Goal: Obtain resource: Download file/media

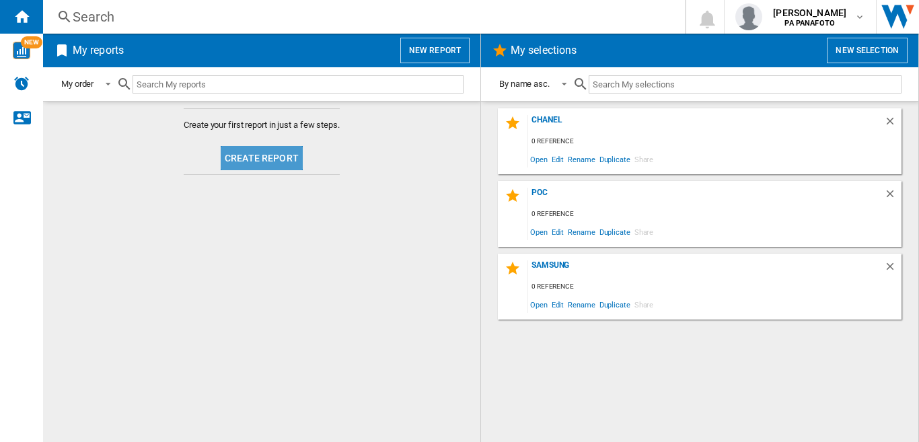
click at [257, 154] on button "Create report" at bounding box center [262, 158] width 82 height 24
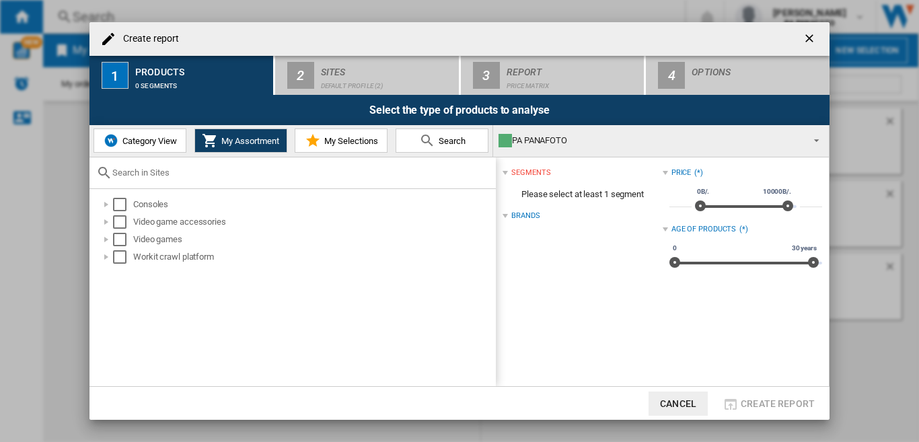
click at [143, 144] on span "Category View" at bounding box center [148, 141] width 58 height 10
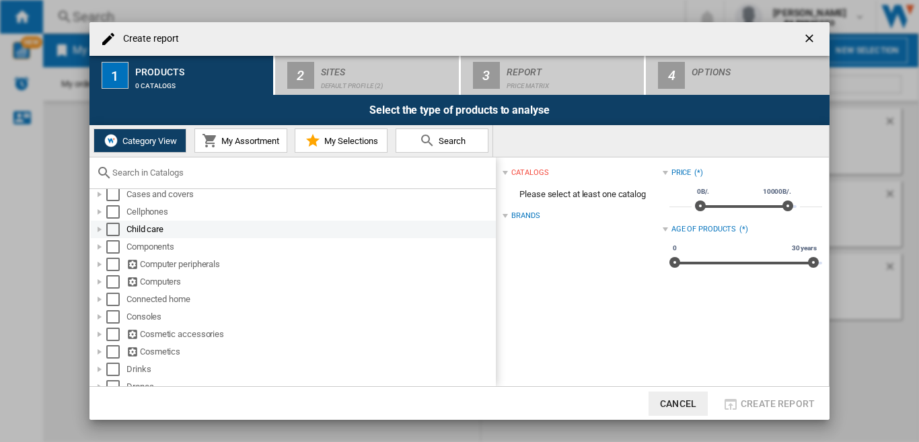
scroll to position [202, 0]
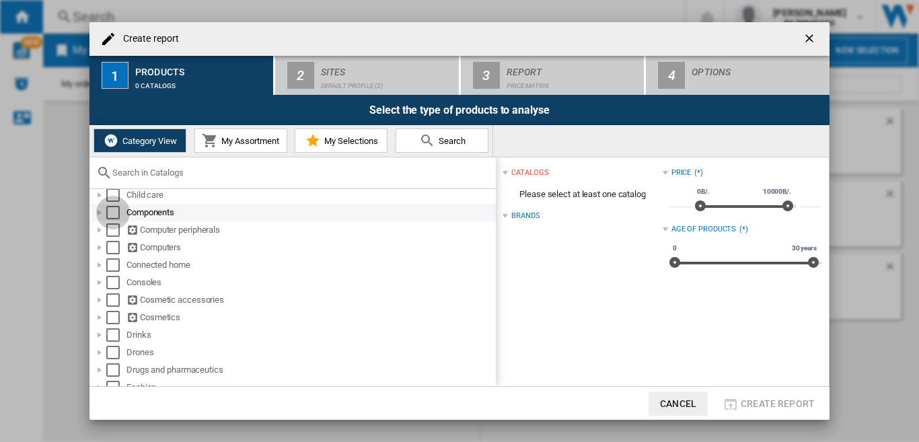
click at [114, 212] on div "Select" at bounding box center [112, 212] width 13 height 13
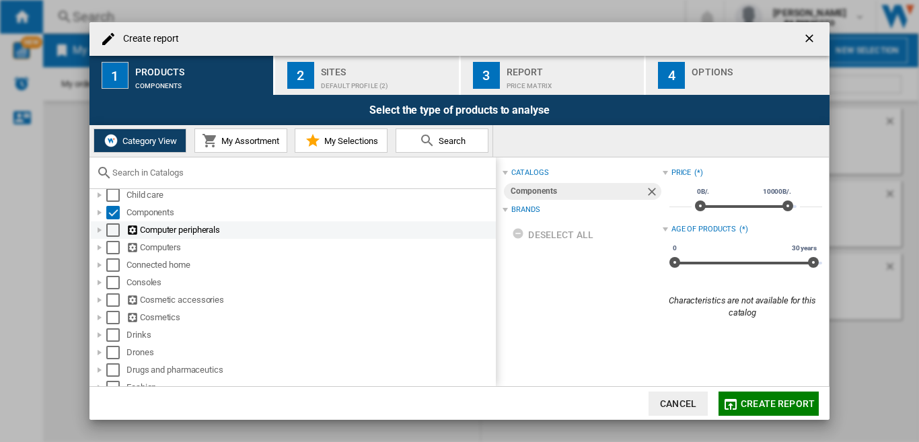
click at [116, 235] on div "Select" at bounding box center [112, 229] width 13 height 13
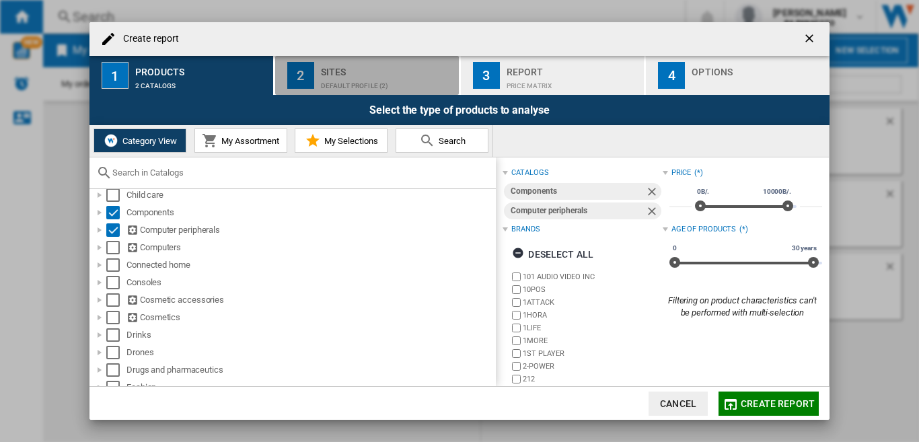
click at [354, 73] on div "Sites" at bounding box center [387, 68] width 132 height 14
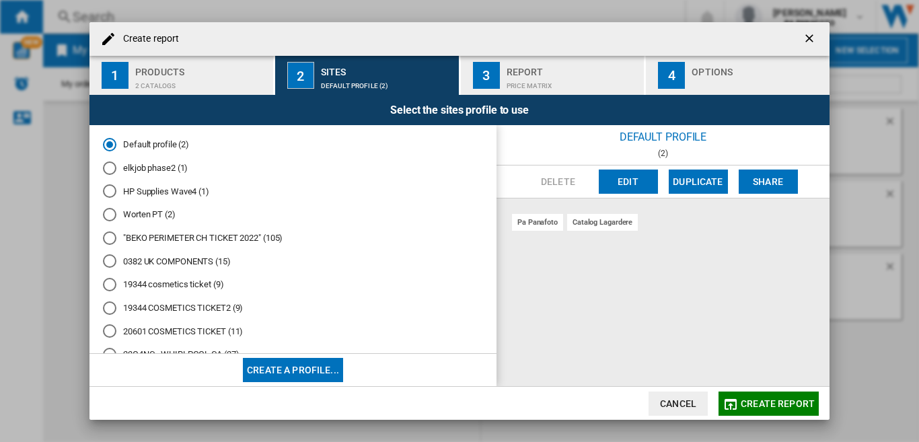
scroll to position [256, 0]
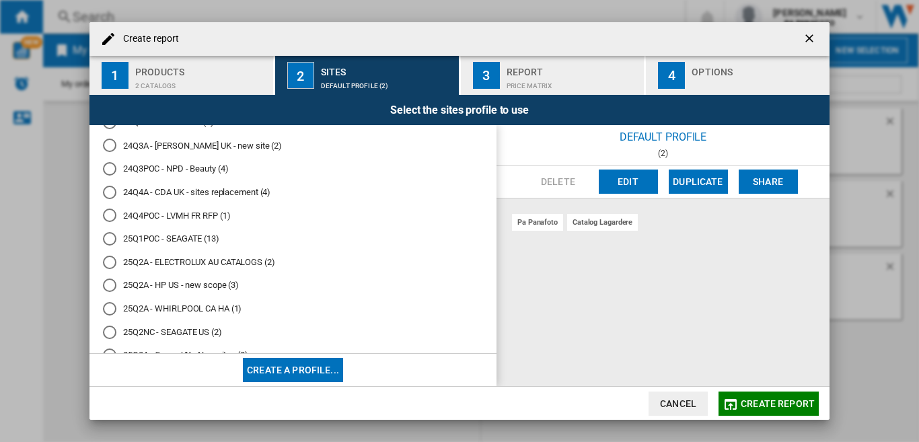
click at [190, 239] on md-radio-button "25Q1POC - SEAGATE (13)" at bounding box center [293, 239] width 380 height 13
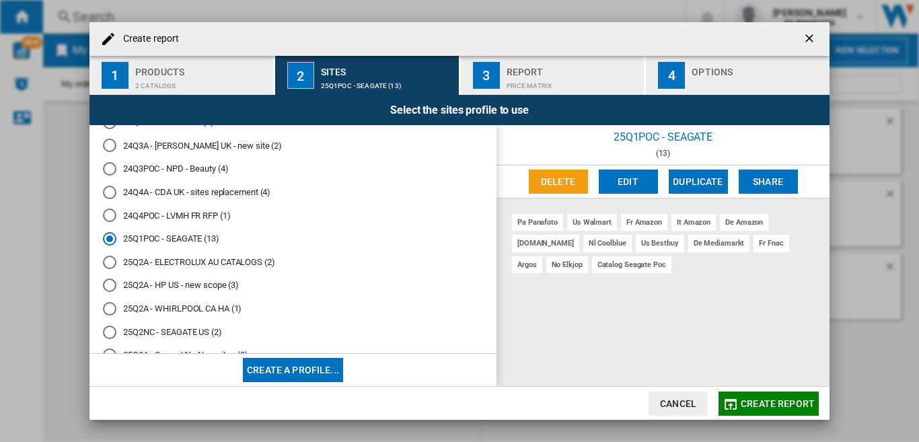
click at [189, 234] on md-radio-button "25Q1POC - SEAGATE (13)" at bounding box center [293, 239] width 380 height 13
click at [118, 327] on md-radio-button "25Q2NC - SEAGATE US (2)" at bounding box center [293, 331] width 380 height 13
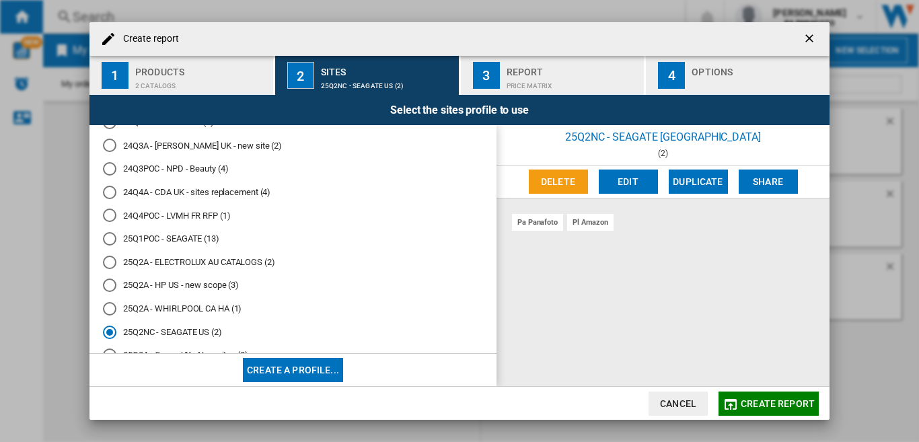
click at [623, 182] on button "Edit" at bounding box center [627, 181] width 59 height 24
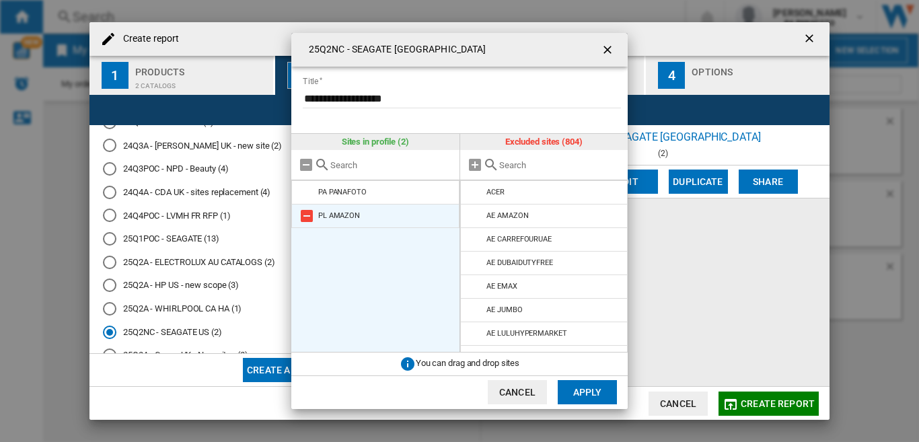
click at [306, 215] on md-icon at bounding box center [307, 216] width 16 height 16
click at [516, 167] on input "text" at bounding box center [560, 165] width 122 height 10
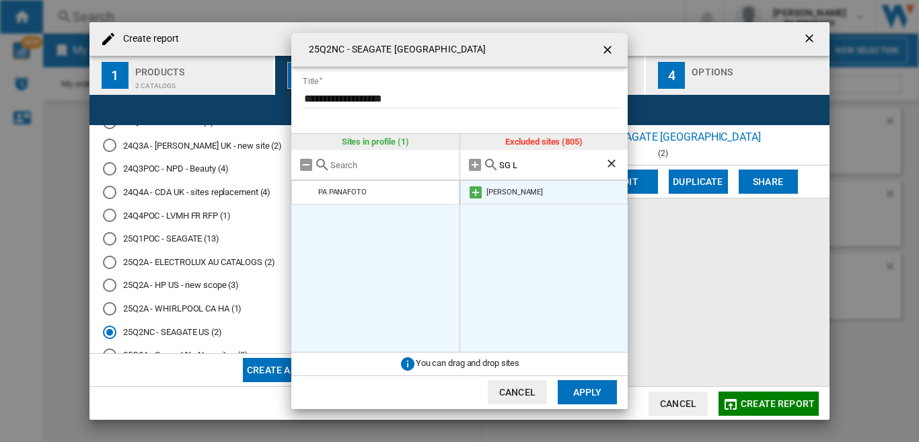
type input "SG L"
click at [476, 195] on md-icon at bounding box center [475, 192] width 16 height 16
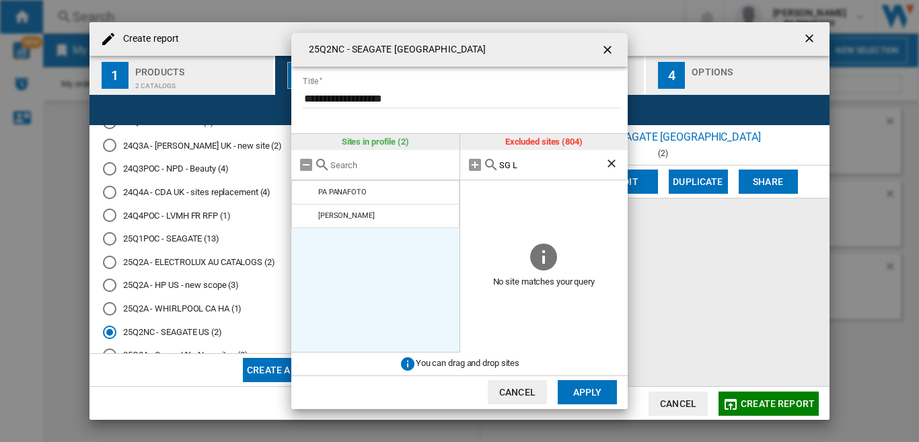
click at [592, 395] on button "Apply" at bounding box center [586, 392] width 59 height 24
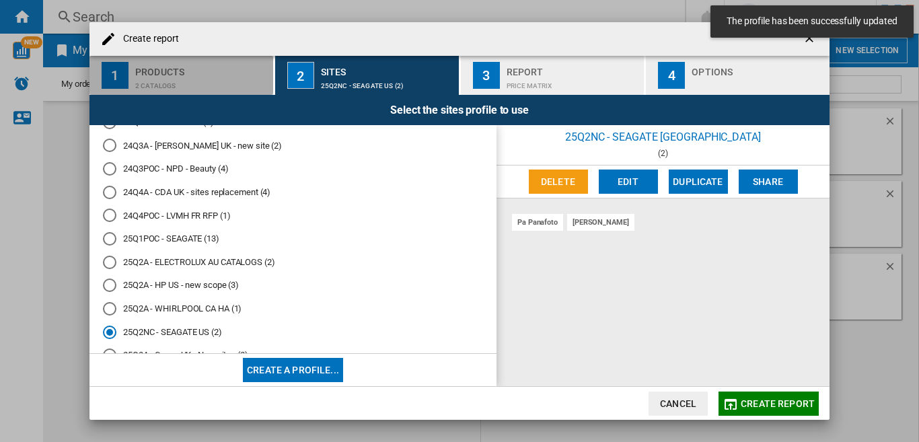
click at [207, 79] on div "2 catalogs" at bounding box center [201, 82] width 132 height 14
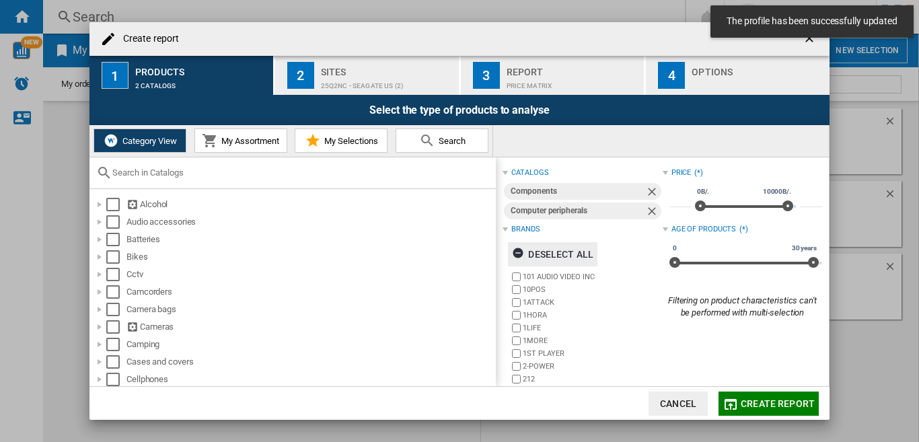
click at [553, 250] on div "Deselect all" at bounding box center [552, 254] width 81 height 24
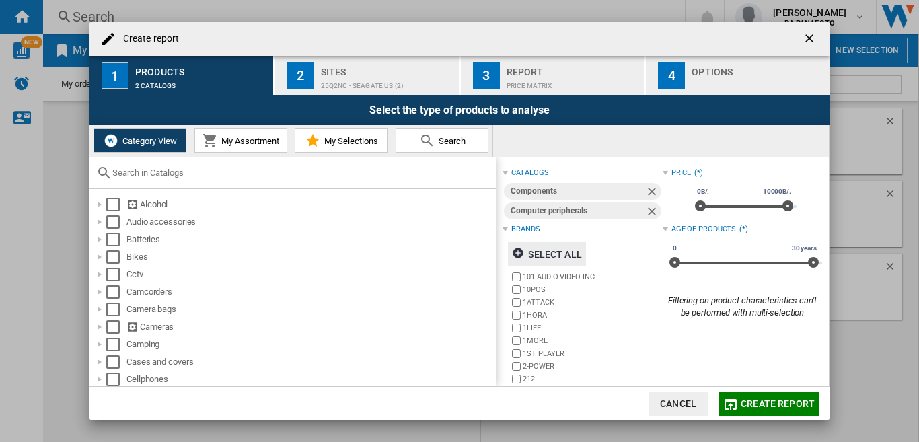
scroll to position [105, 0]
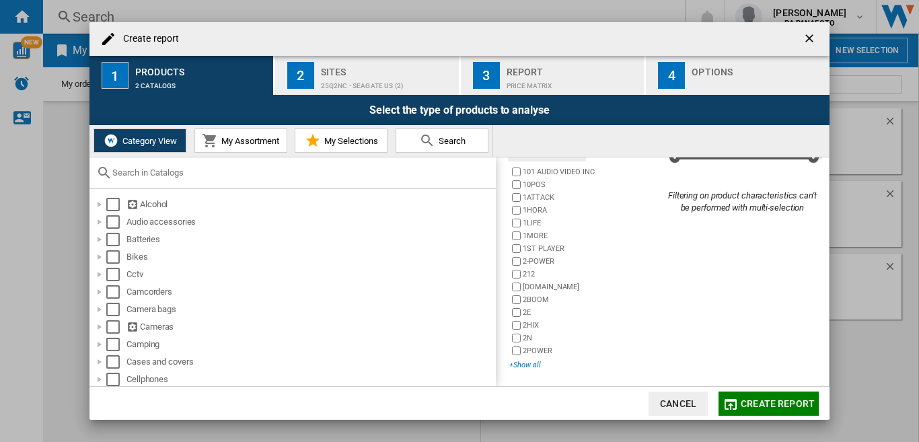
click at [529, 367] on div "+Show all" at bounding box center [585, 365] width 153 height 10
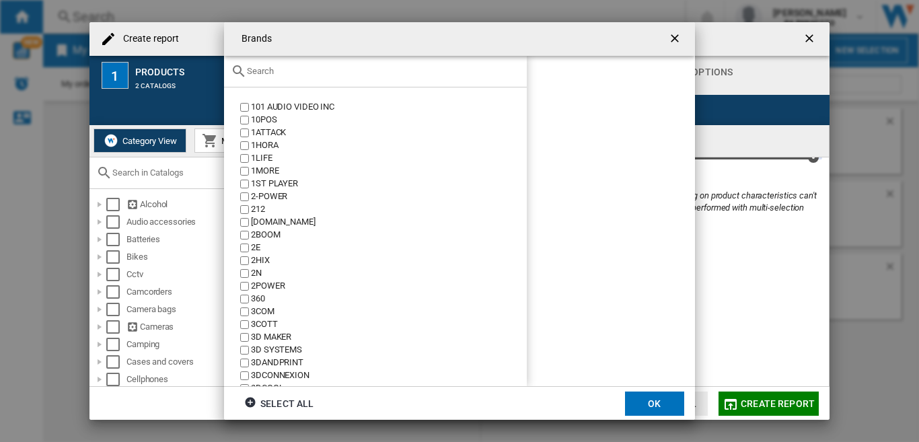
click at [274, 70] on input "text" at bounding box center [383, 71] width 273 height 10
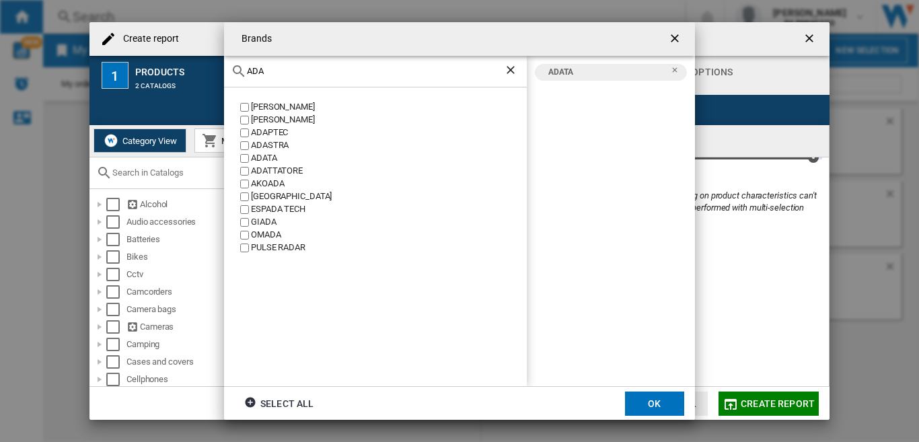
click at [300, 69] on input "ADA" at bounding box center [375, 71] width 257 height 10
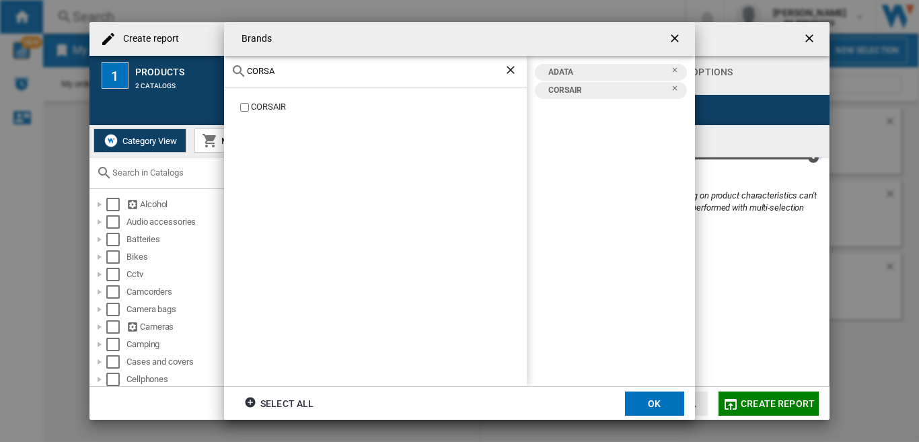
click at [301, 69] on input "CORSA" at bounding box center [375, 71] width 257 height 10
click at [285, 69] on input "CRUC" at bounding box center [375, 71] width 257 height 10
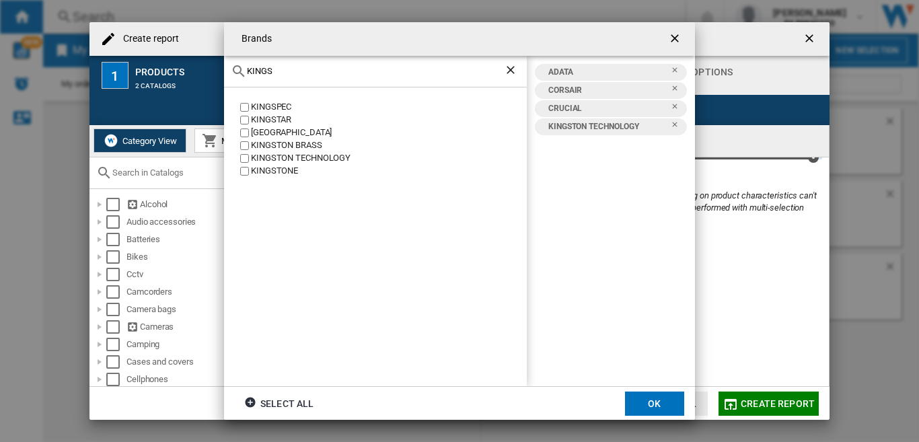
click at [277, 71] on input "KINGS" at bounding box center [375, 71] width 257 height 10
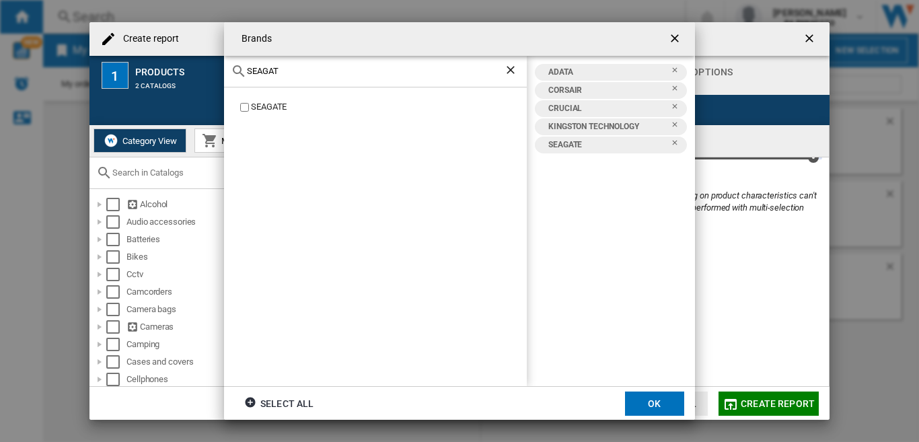
click at [305, 64] on div "SEAGAT" at bounding box center [375, 72] width 303 height 32
click at [302, 68] on input "SEAGAT" at bounding box center [375, 71] width 257 height 10
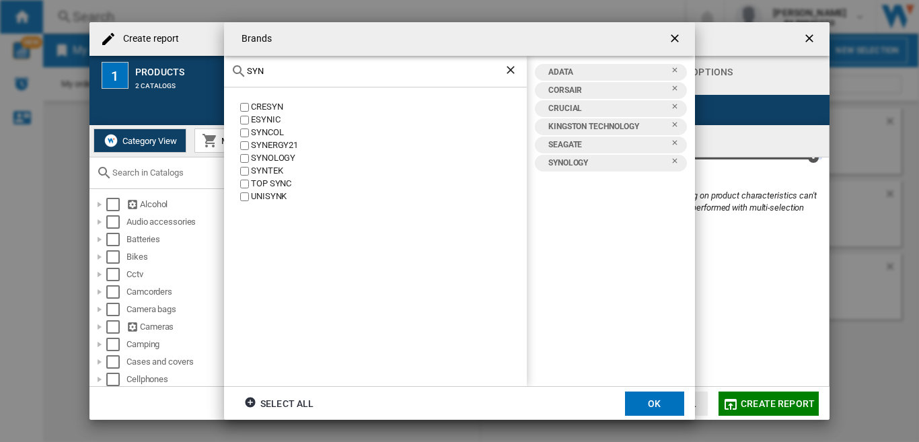
click at [282, 70] on input "SYN" at bounding box center [375, 71] width 257 height 10
click at [283, 70] on input "SYN" at bounding box center [375, 71] width 257 height 10
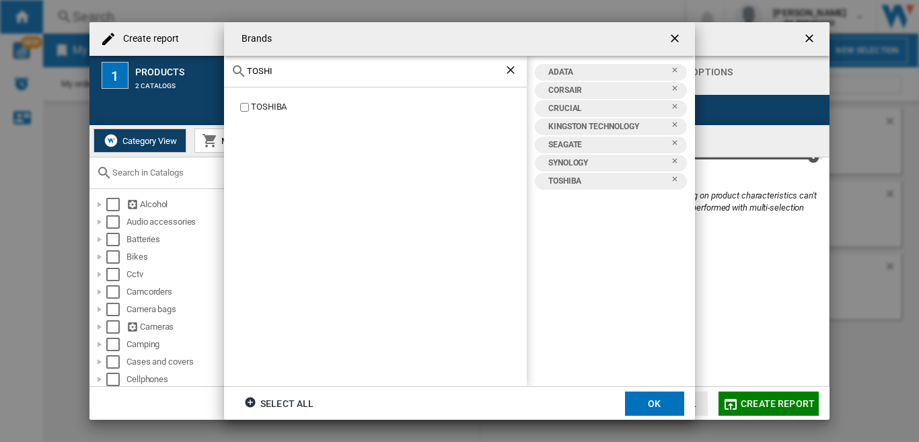
click at [299, 66] on input "TOSHI" at bounding box center [375, 71] width 257 height 10
click at [300, 68] on input "TOSHI" at bounding box center [375, 71] width 257 height 10
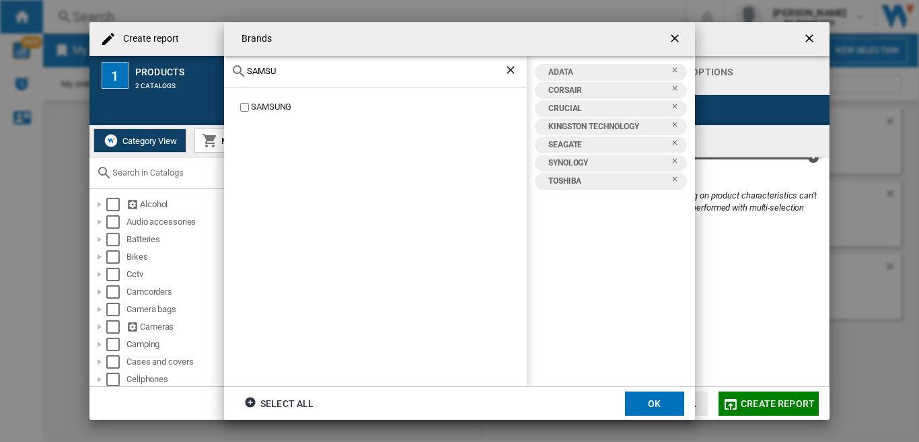
click at [272, 112] on div "SAMSUNG" at bounding box center [389, 107] width 276 height 13
click at [279, 106] on div "SAMSUNG" at bounding box center [389, 107] width 276 height 13
click at [282, 103] on div "SAMSUNG" at bounding box center [389, 107] width 276 height 13
click at [303, 63] on div "SAMSU" at bounding box center [375, 72] width 303 height 32
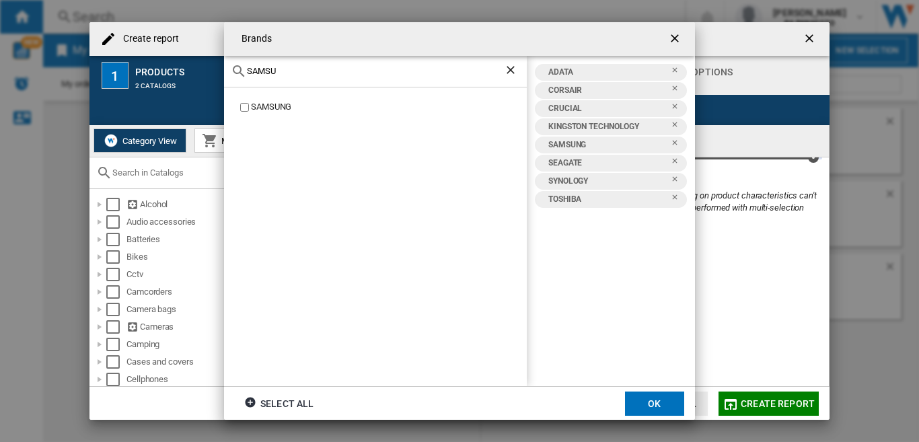
click at [297, 73] on input "SAMSU" at bounding box center [375, 71] width 257 height 10
click at [271, 107] on div "WESTERN DIGITAL" at bounding box center [389, 107] width 276 height 13
click at [295, 76] on input "[PERSON_NAME]" at bounding box center [375, 71] width 257 height 10
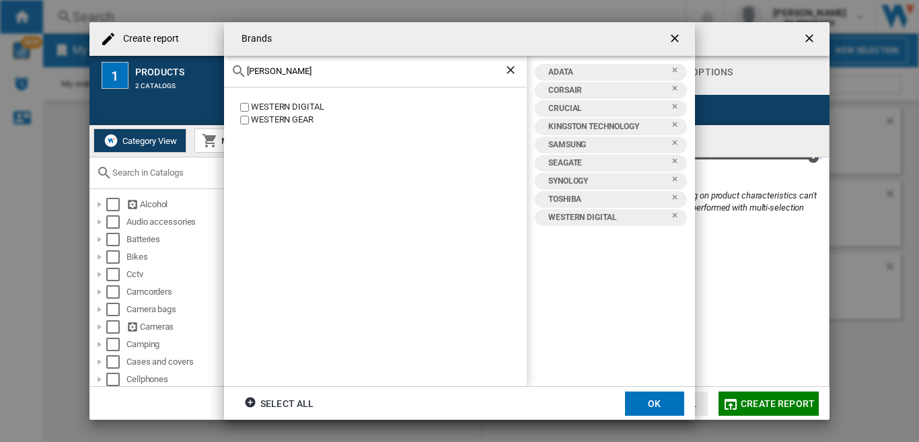
click at [295, 76] on input "[PERSON_NAME]" at bounding box center [375, 71] width 257 height 10
click at [295, 75] on input "[PERSON_NAME]" at bounding box center [375, 71] width 257 height 10
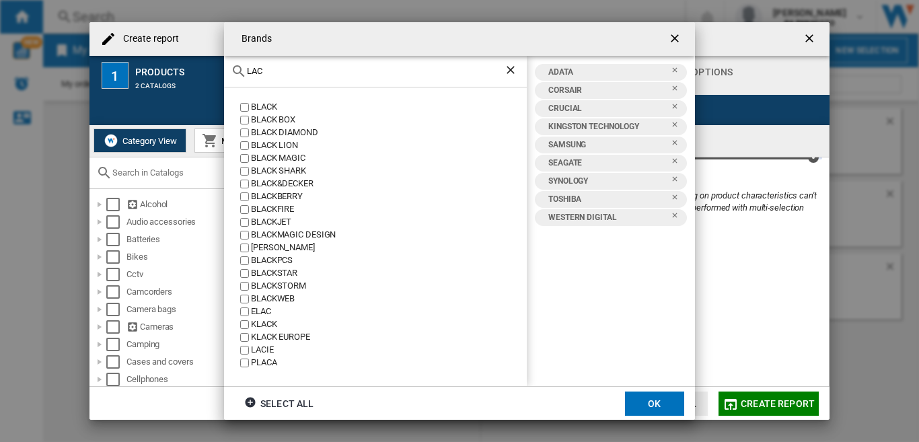
type input "LAC"
click at [265, 350] on div "LACIE" at bounding box center [389, 350] width 276 height 13
click at [654, 405] on button "OK" at bounding box center [654, 403] width 59 height 24
click at [785, 398] on span "Create report" at bounding box center [777, 403] width 74 height 11
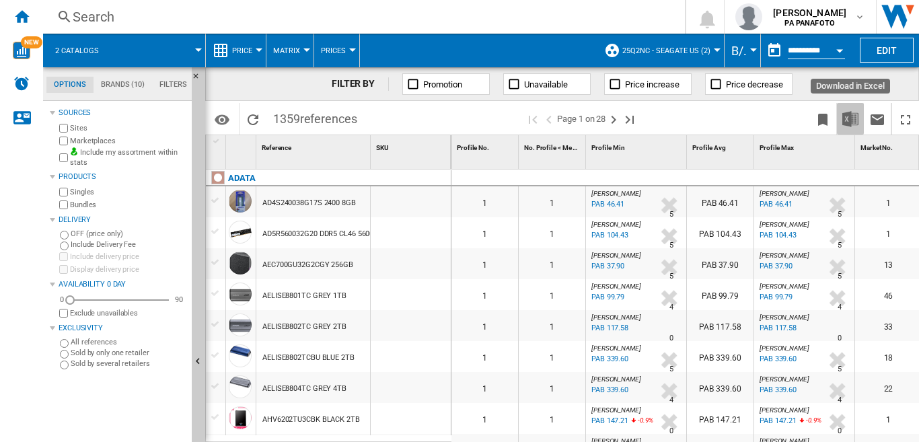
click at [847, 121] on img "Download in Excel" at bounding box center [850, 119] width 16 height 16
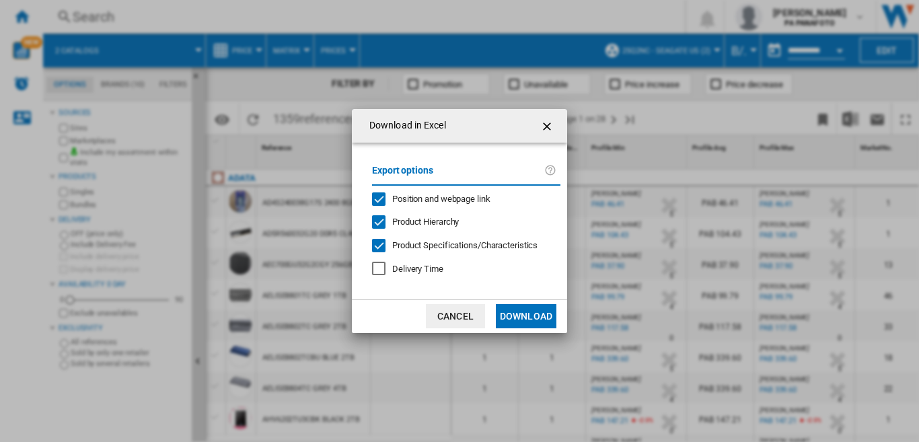
click at [512, 315] on button "Download" at bounding box center [526, 316] width 61 height 24
